Goal: Information Seeking & Learning: Learn about a topic

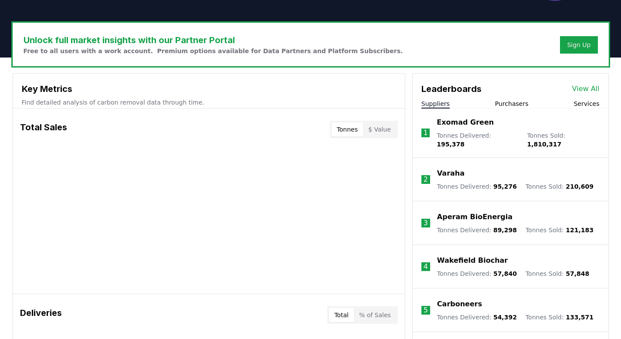
scroll to position [254, 0]
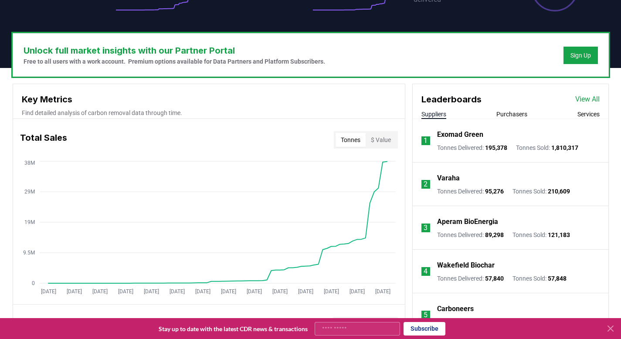
click at [585, 94] on link "View All" at bounding box center [587, 99] width 24 height 10
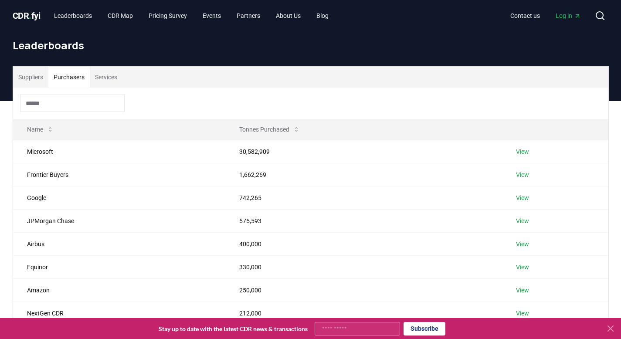
click at [78, 80] on button "Purchasers" at bounding box center [68, 77] width 41 height 21
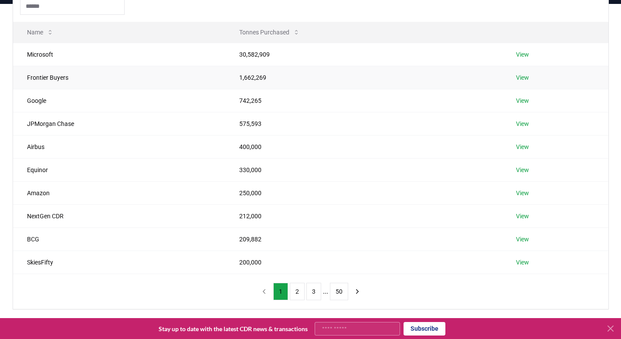
scroll to position [116, 0]
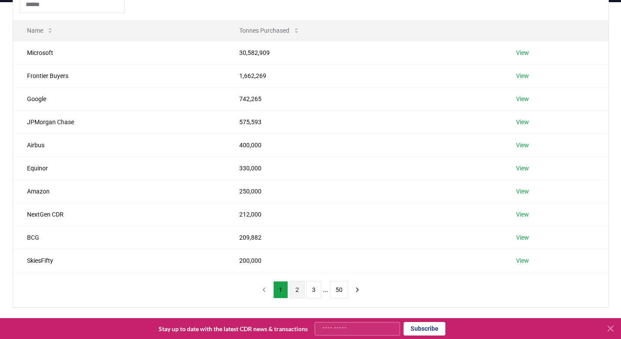
click at [297, 281] on button "2" at bounding box center [297, 289] width 15 height 17
